Goal: Task Accomplishment & Management: Manage account settings

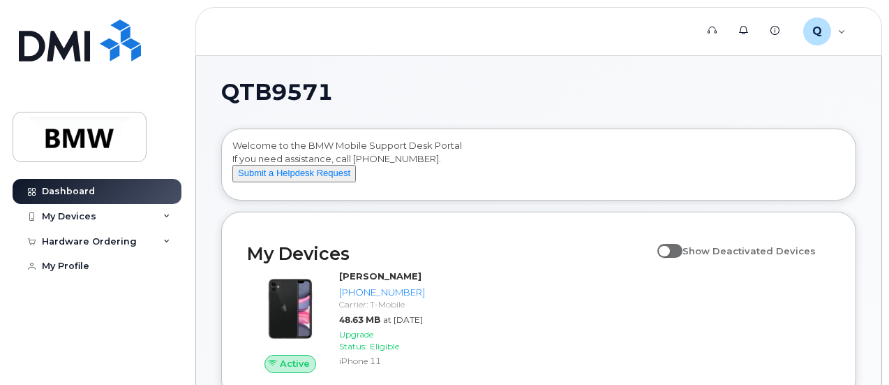
scroll to position [70, 0]
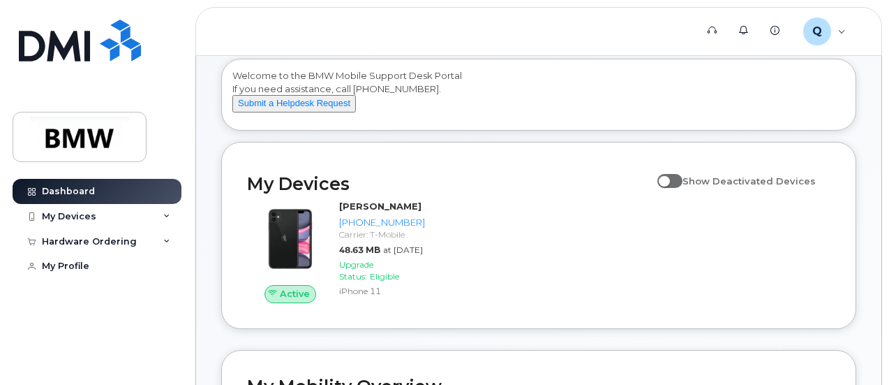
click at [683, 188] on span at bounding box center [670, 181] width 25 height 14
click at [669, 179] on input "Show Deactivated Devices" at bounding box center [663, 173] width 11 height 11
click at [683, 188] on span at bounding box center [670, 181] width 25 height 14
click at [669, 179] on input "Show Deactivated Devices" at bounding box center [663, 173] width 11 height 11
checkbox input "false"
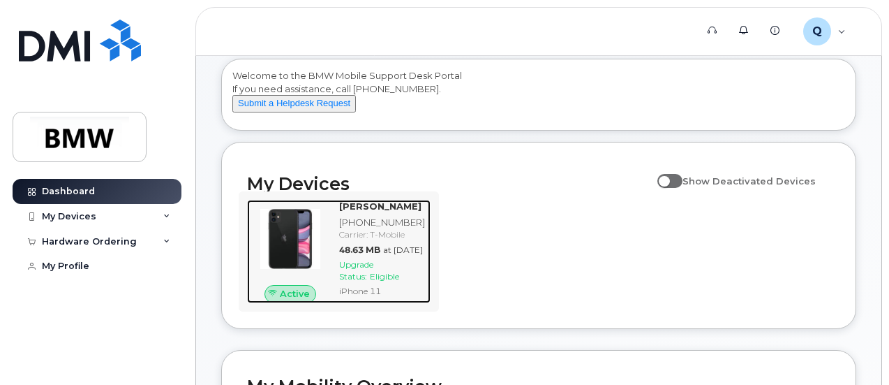
click at [295, 242] on img at bounding box center [290, 239] width 64 height 64
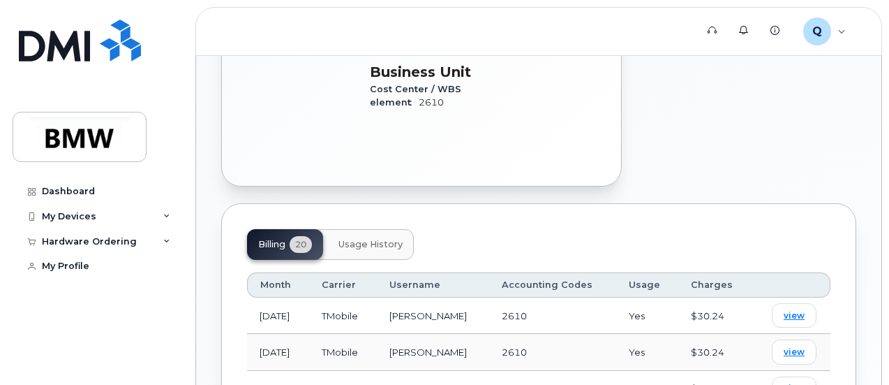
scroll to position [489, 0]
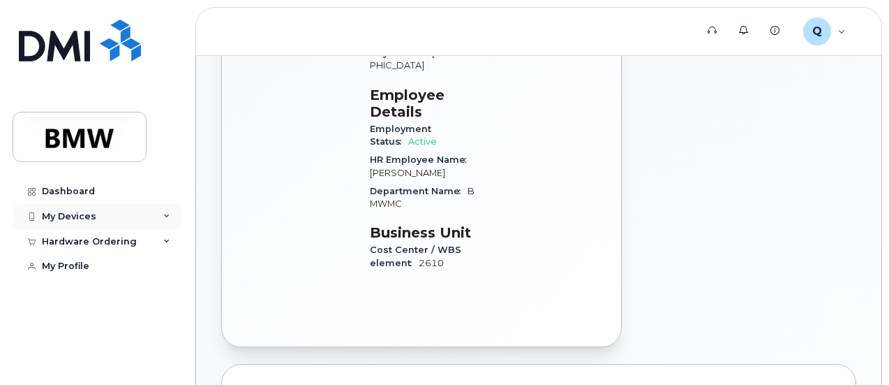
click at [170, 211] on div "My Devices" at bounding box center [97, 216] width 169 height 25
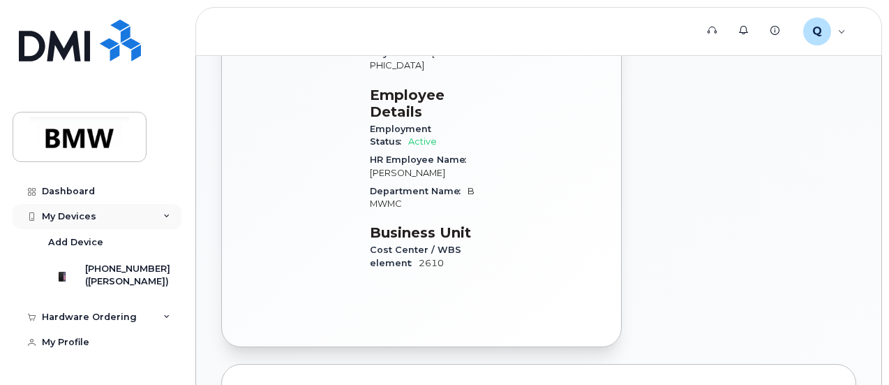
scroll to position [6, 0]
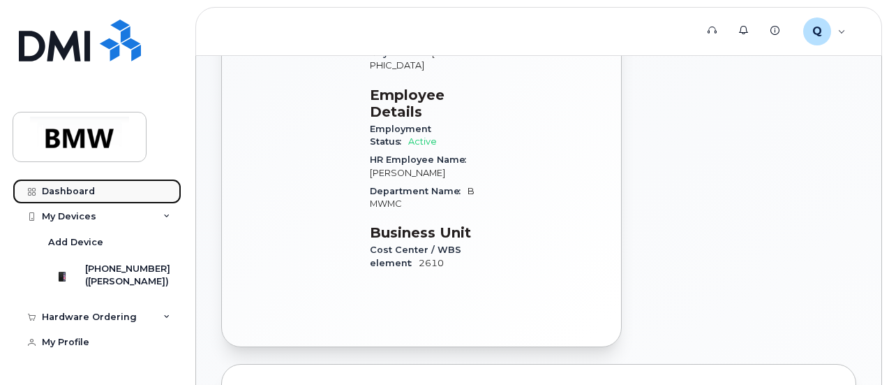
click at [94, 190] on link "Dashboard" at bounding box center [97, 191] width 169 height 25
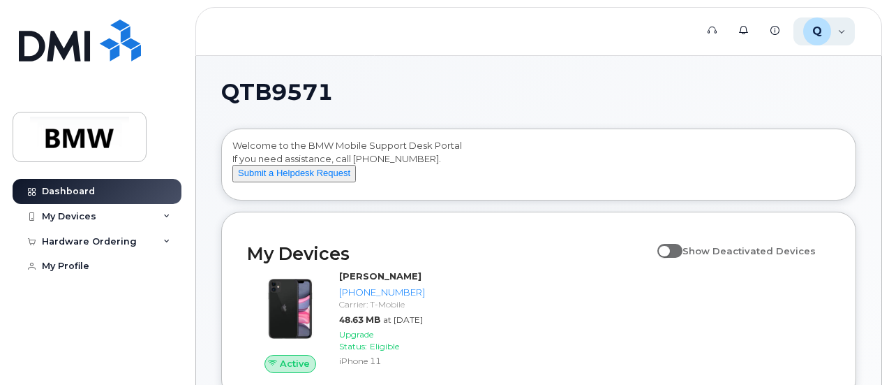
click at [840, 31] on div "Q QTB9571 Employee" at bounding box center [825, 31] width 62 height 28
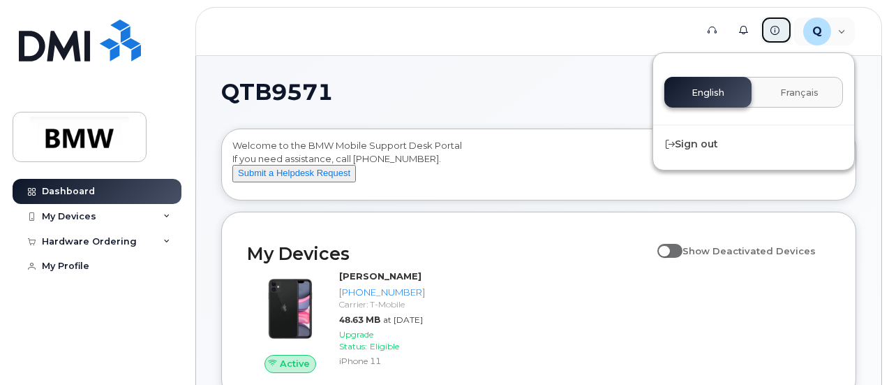
click at [778, 36] on link "Knowledge Base" at bounding box center [776, 30] width 31 height 28
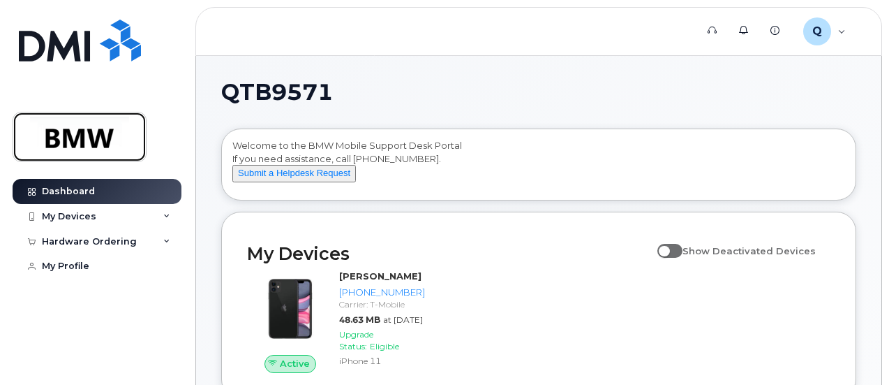
click at [80, 150] on img at bounding box center [80, 137] width 108 height 40
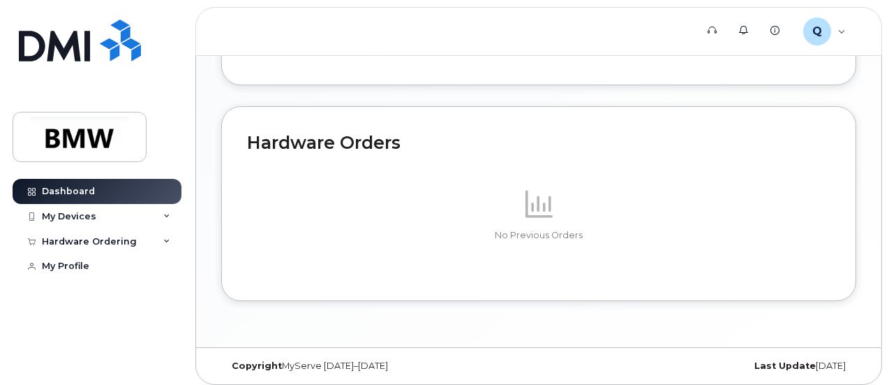
scroll to position [880, 0]
